Goal: Task Accomplishment & Management: Manage account settings

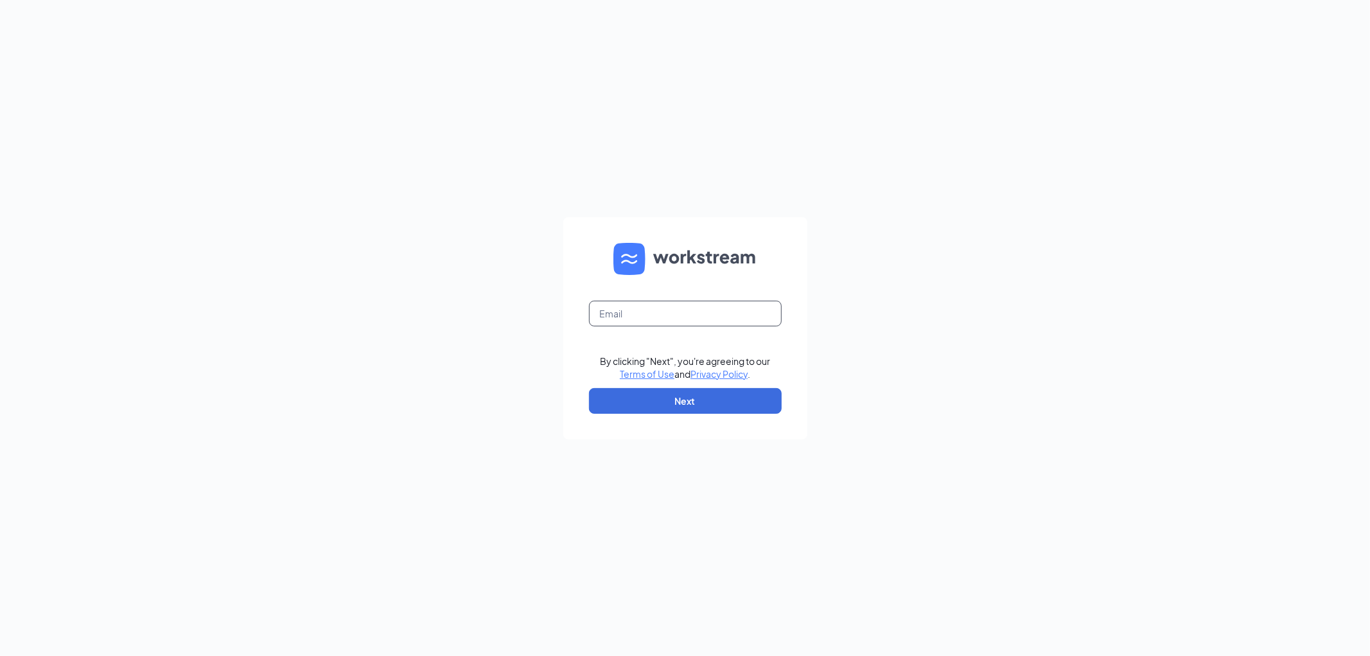
click at [617, 313] on input "text" at bounding box center [685, 314] width 193 height 26
type input "mlopez@karstensace.com"
click at [673, 403] on button "Next" at bounding box center [685, 401] width 193 height 26
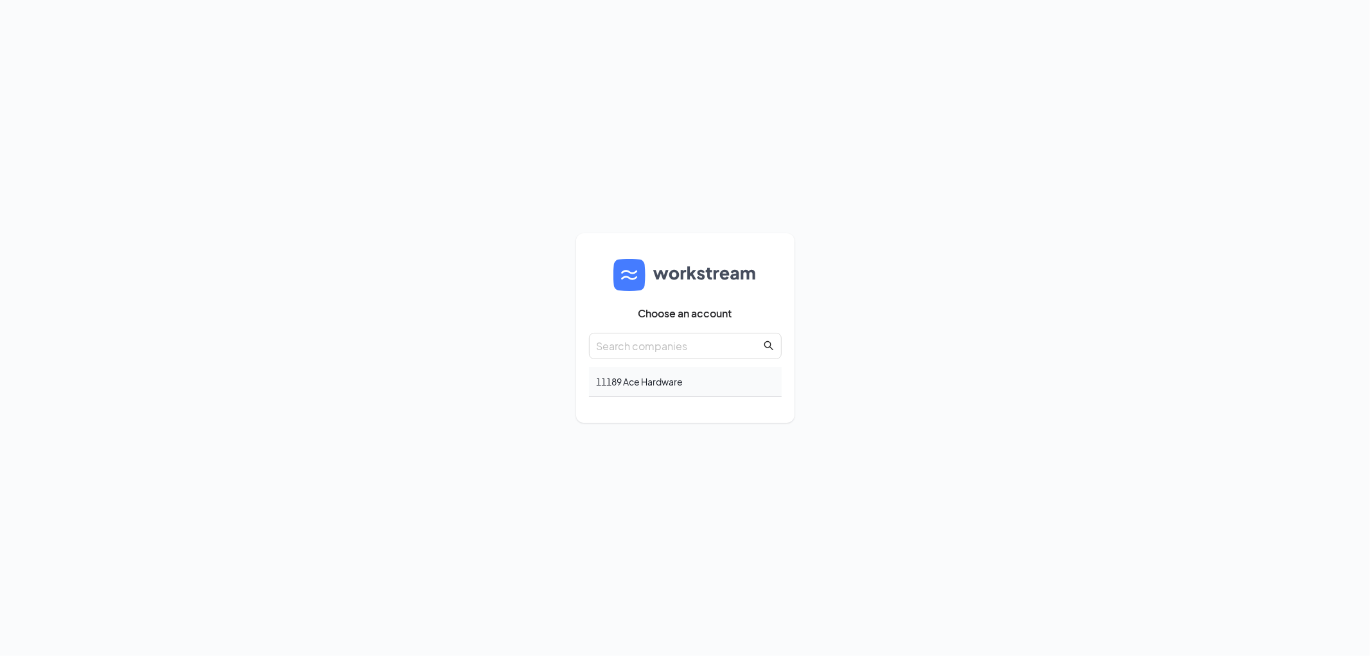
click at [663, 378] on div "11189 Ace Hardware" at bounding box center [685, 382] width 193 height 30
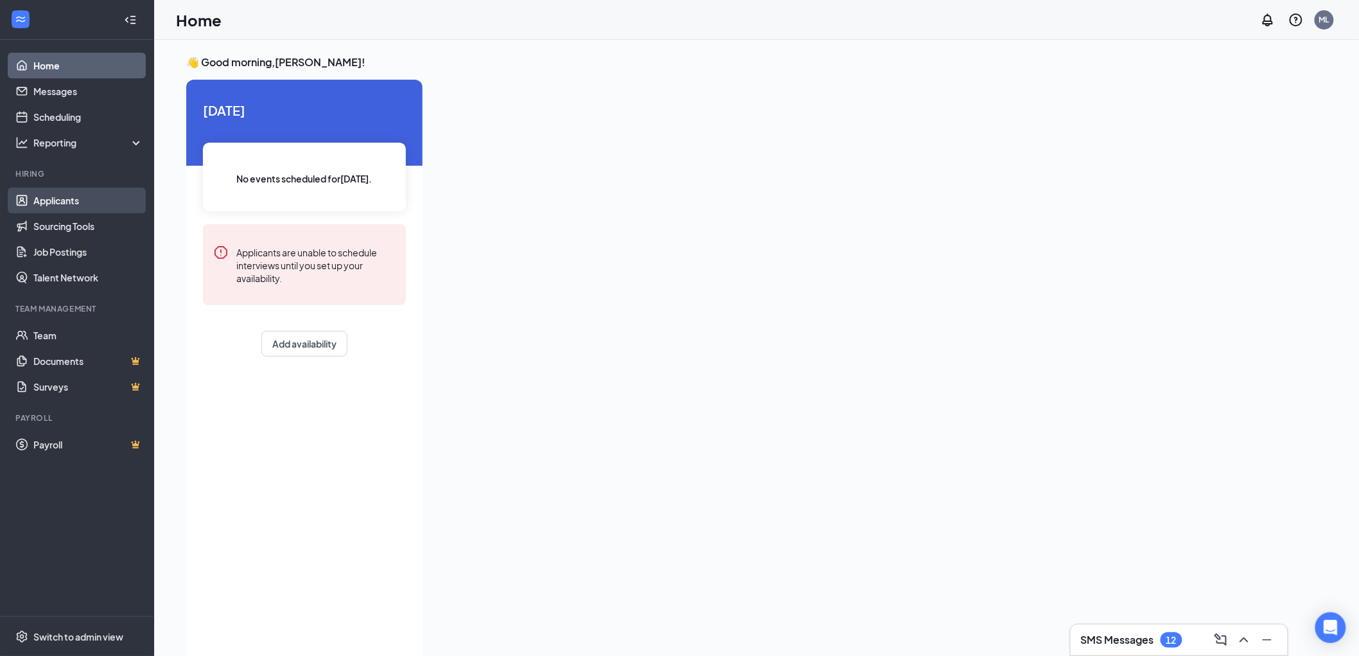
click at [92, 202] on link "Applicants" at bounding box center [88, 201] width 110 height 26
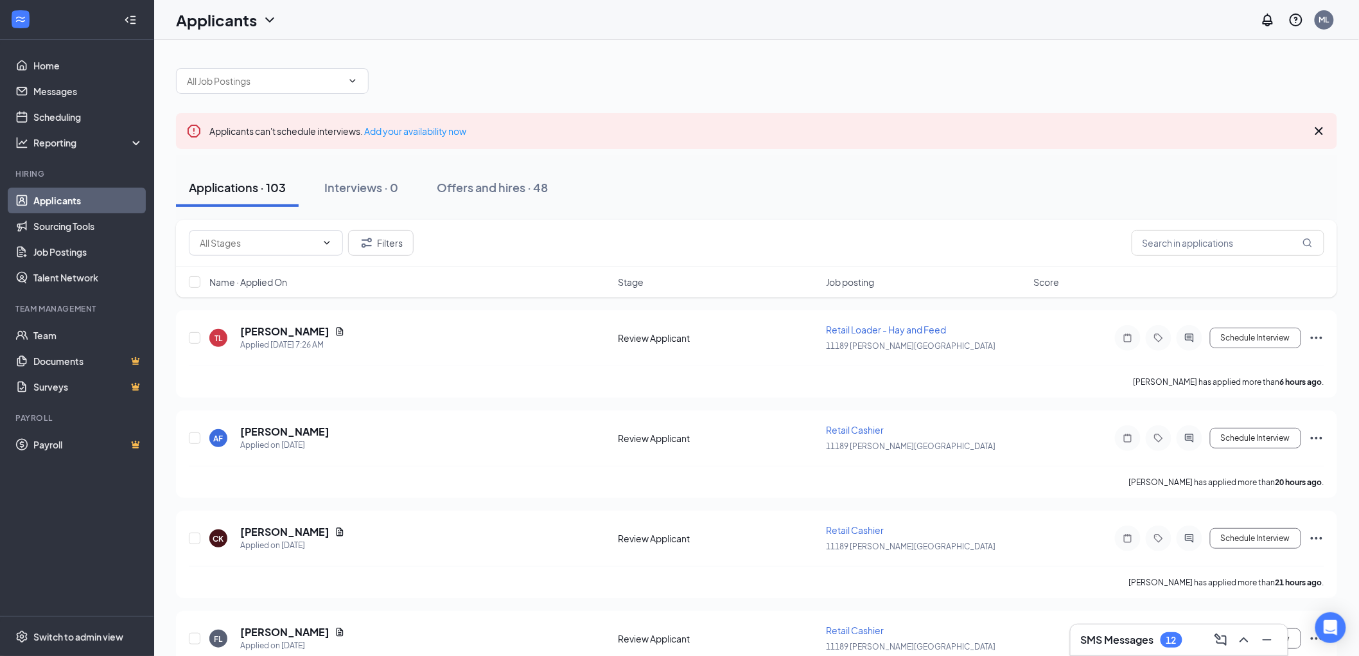
click at [1160, 633] on div "SMS Messages 12" at bounding box center [1131, 639] width 101 height 15
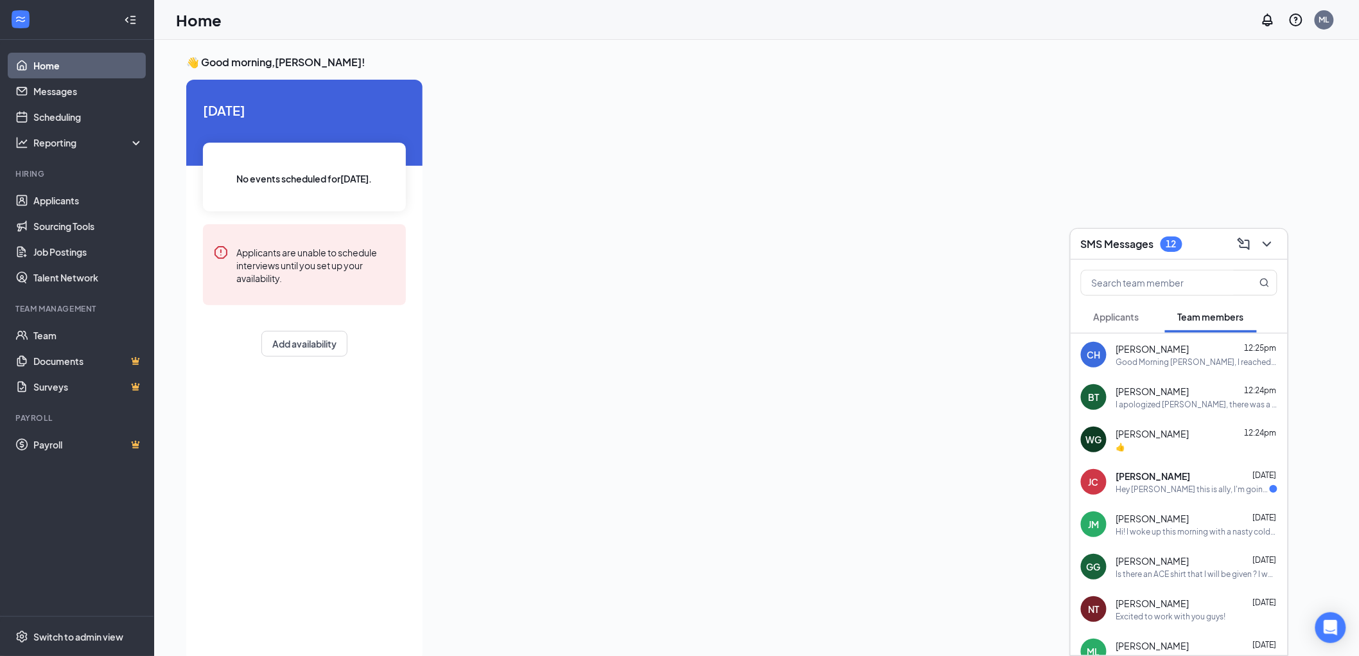
click at [1182, 496] on div "[PERSON_NAME] [DATE] Hey [PERSON_NAME] this is ally, I'm going to be a couple m…" at bounding box center [1179, 481] width 217 height 42
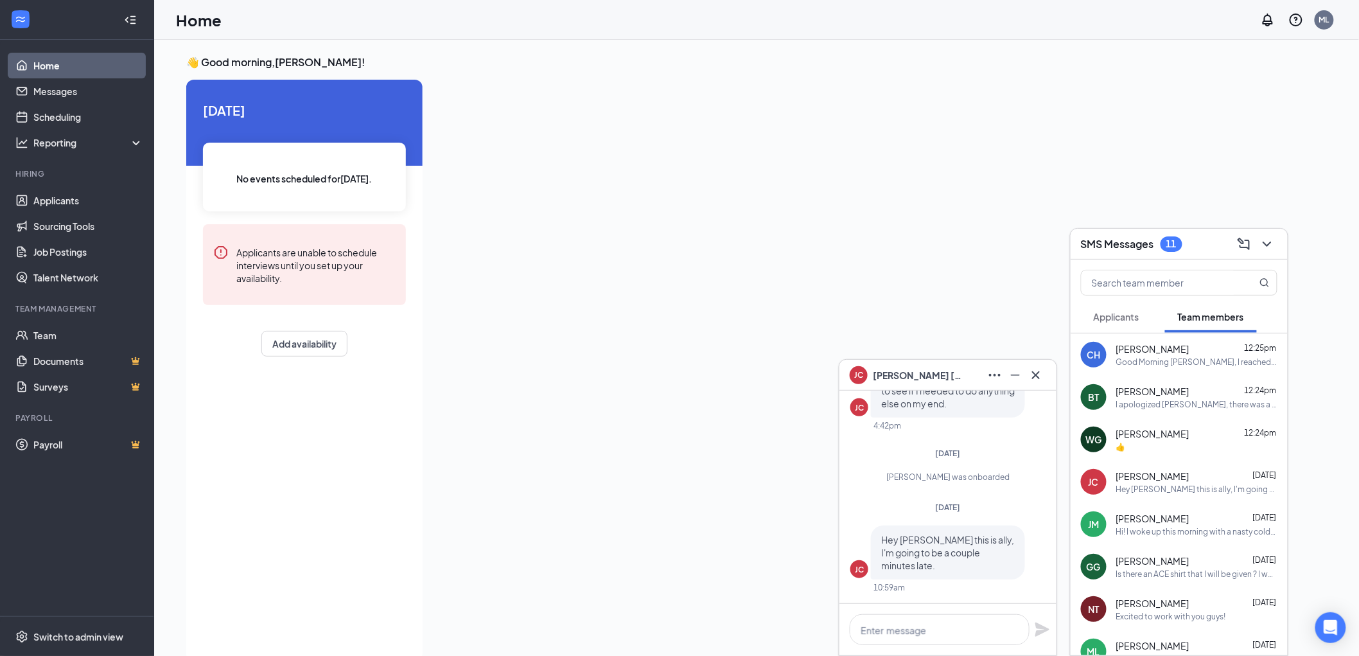
click at [1202, 399] on div "I apologized [PERSON_NAME], there was a mix up with the information provided. Y…" at bounding box center [1196, 404] width 161 height 11
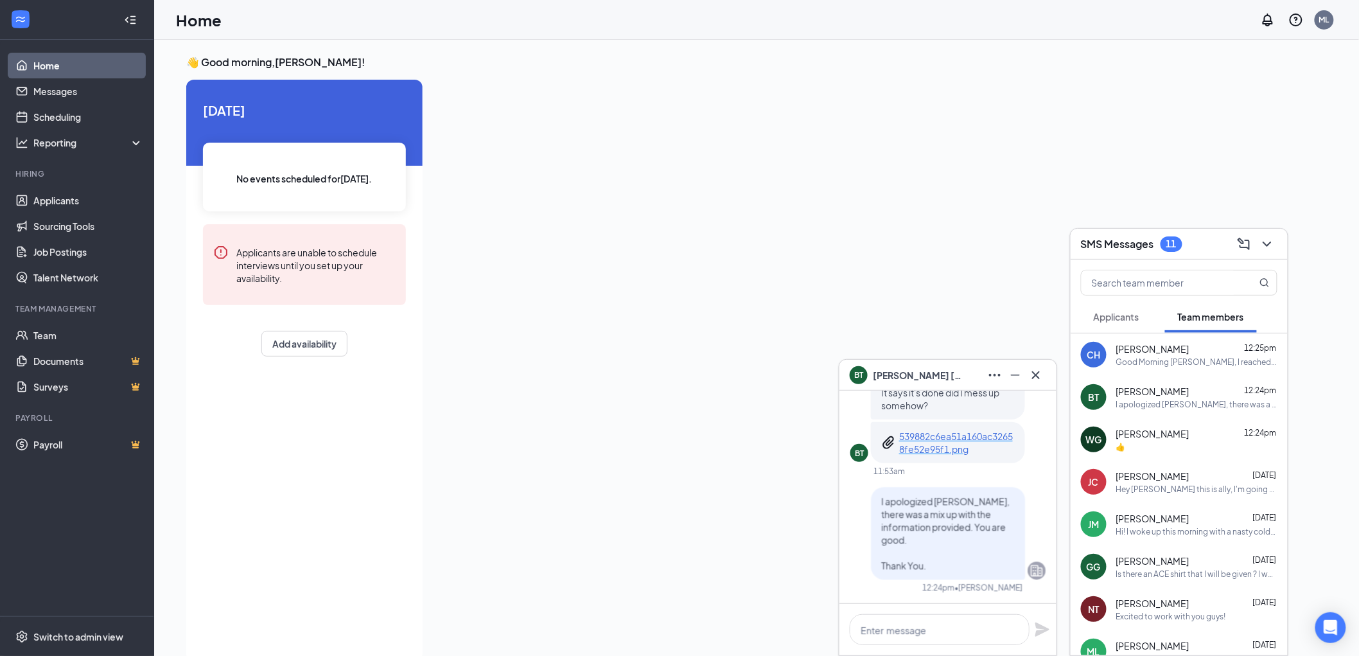
click at [1169, 362] on div "Good Morning Connor, I reached out to our personnel coordinator and was informe…" at bounding box center [1196, 361] width 161 height 11
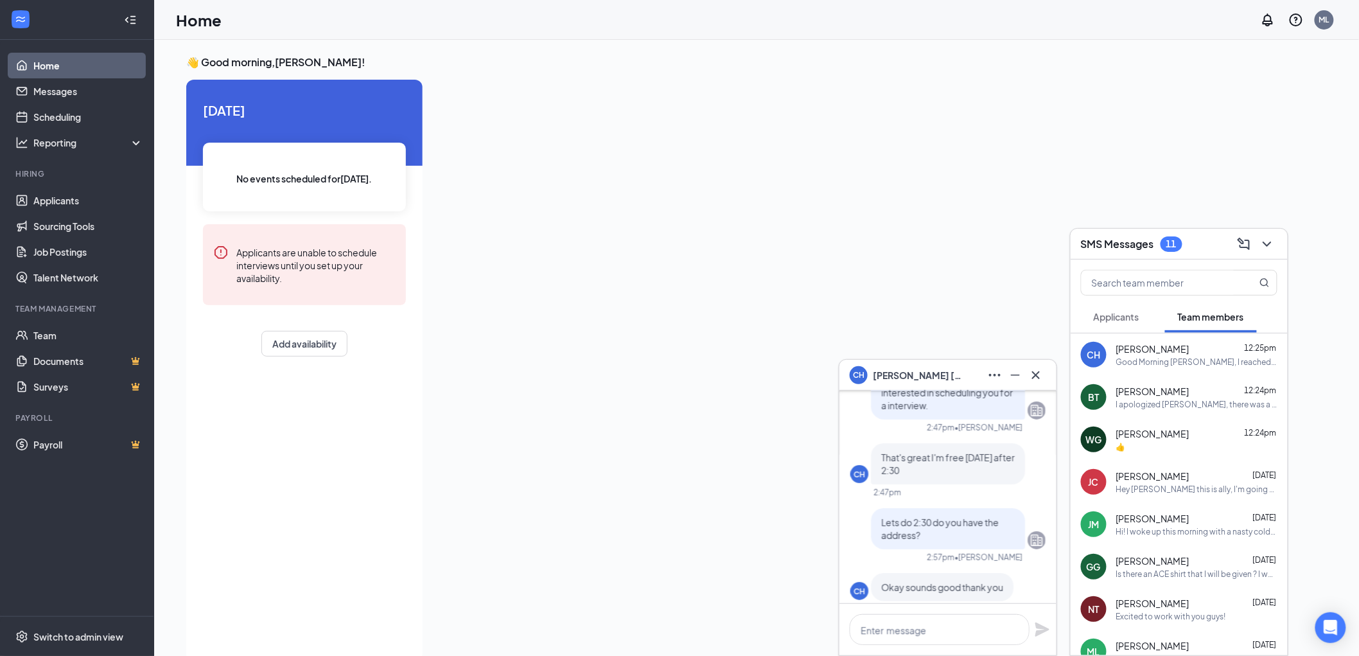
scroll to position [-642, 0]
